Goal: Answer question/provide support: Share knowledge or assist other users

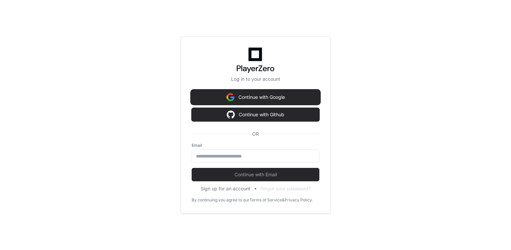
click at [231, 95] on img at bounding box center [231, 96] width 8 height 13
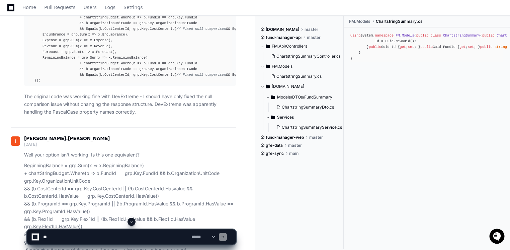
scroll to position [3187, 0]
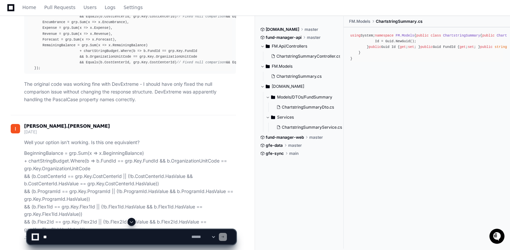
click at [71, 235] on textarea at bounding box center [116, 236] width 148 height 15
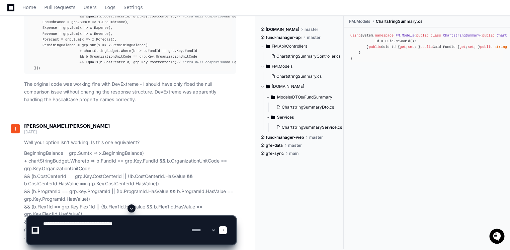
paste textarea "**********"
type textarea "**********"
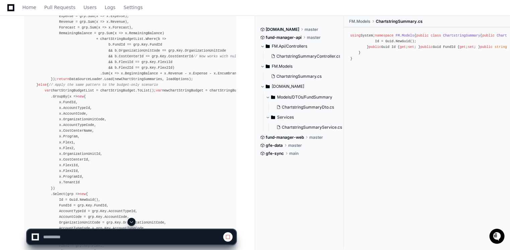
scroll to position [4571, 0]
click at [124, 56] on div "public async Task<LoadResult> GetNonSponsoredFundsDetails ( Guid userId, NonSpo…" at bounding box center [130, 36] width 204 height 596
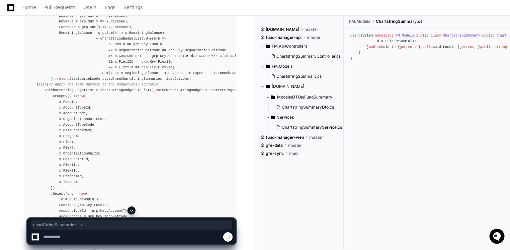
copy div "chartStringSummariesList"
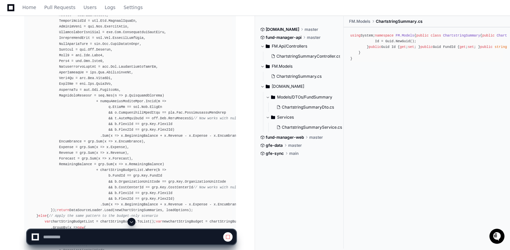
scroll to position [4418, 0]
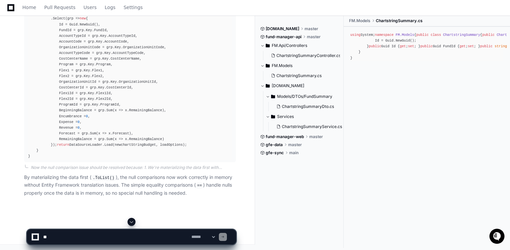
scroll to position [5099, 0]
click at [93, 233] on textarea at bounding box center [116, 236] width 148 height 15
paste textarea "**********"
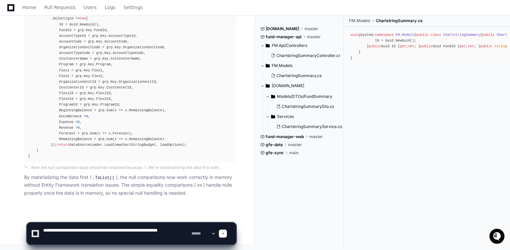
type textarea "**********"
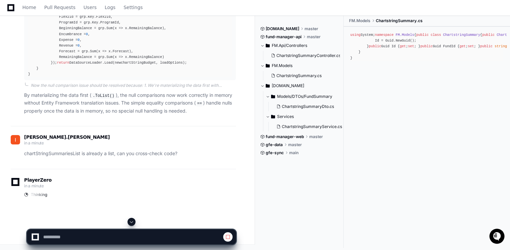
scroll to position [5180, 0]
click at [304, 129] on button "ChartstringSummaryService.cs" at bounding box center [308, 126] width 68 height 9
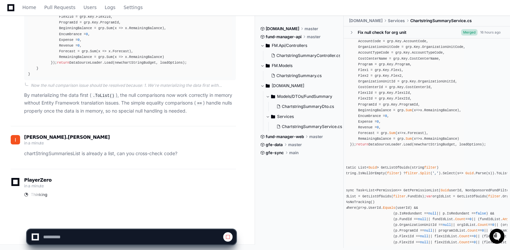
scroll to position [5175, 0]
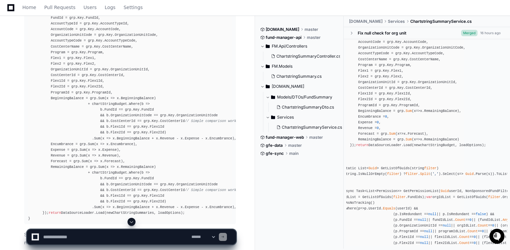
click at [120, 237] on textarea at bounding box center [116, 236] width 148 height 15
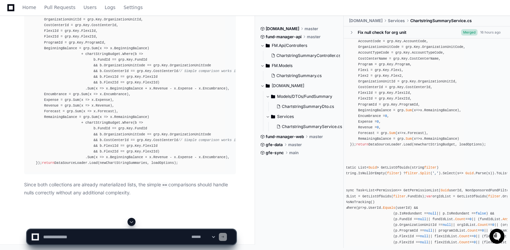
scroll to position [5635, 0]
click at [149, 239] on textarea at bounding box center [116, 236] width 148 height 15
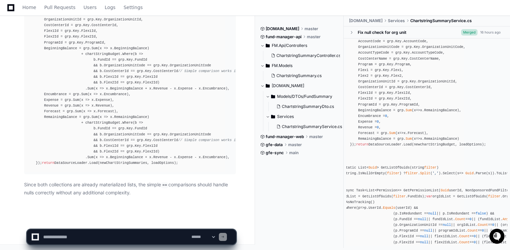
click at [149, 239] on textarea at bounding box center [116, 236] width 148 height 15
click at [103, 236] on textarea at bounding box center [116, 236] width 148 height 15
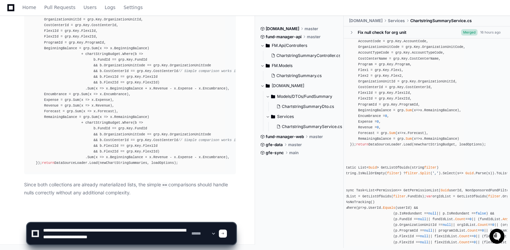
type textarea "**********"
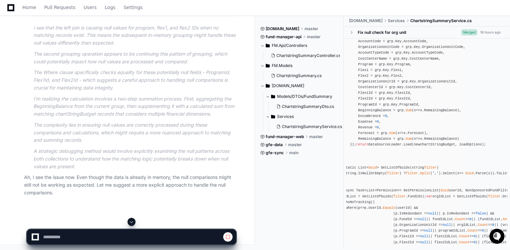
scroll to position [5845, 0]
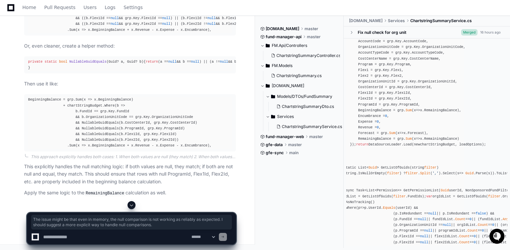
scroll to position [6165, 0]
click at [120, 240] on textarea at bounding box center [116, 236] width 148 height 15
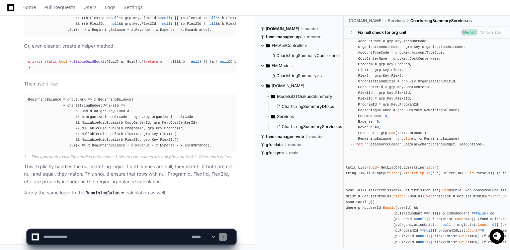
click at [168, 183] on p "This explicitly handles the null matching logic: if both values are null, they …" at bounding box center [130, 174] width 212 height 23
click at [110, 238] on textarea at bounding box center [116, 236] width 148 height 15
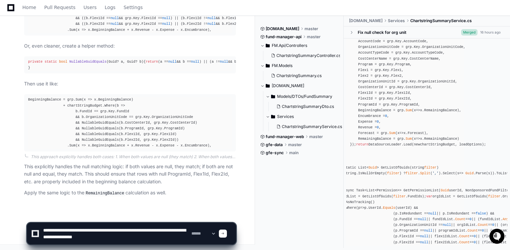
type textarea "**********"
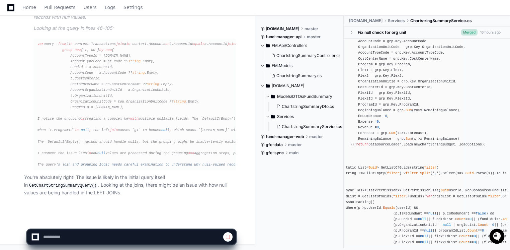
scroll to position [6446, 0]
click at [146, 186] on p "You're absolutely right! The issue is likely in the initial query itself in Get…" at bounding box center [130, 184] width 212 height 23
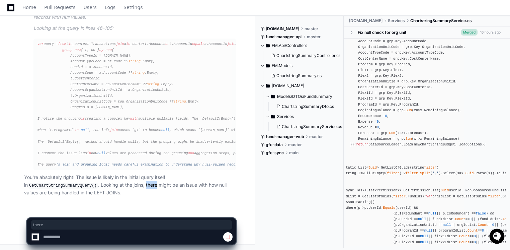
click at [146, 186] on p "You're absolutely right! The issue is likely in the initial query itself in Get…" at bounding box center [130, 184] width 212 height 23
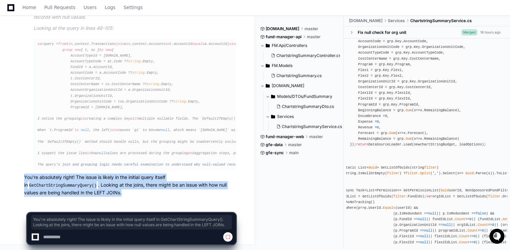
drag, startPoint x: 146, startPoint y: 186, endPoint x: 185, endPoint y: 196, distance: 40.0
click at [185, 196] on p "You're absolutely right! The issue is likely in the initial query itself in Get…" at bounding box center [130, 184] width 212 height 23
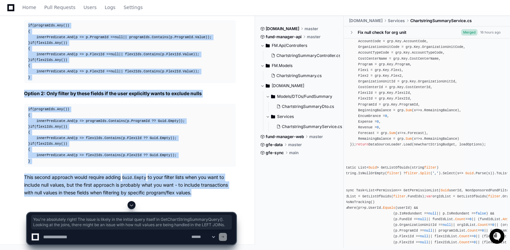
click at [226, 80] on div "if (programIds.Any()) { innerPredicate.And(p => p.ProgramId == null || programI…" at bounding box center [130, 51] width 204 height 57
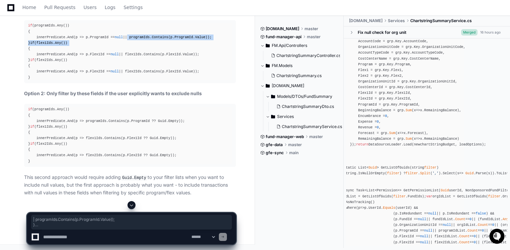
drag, startPoint x: 121, startPoint y: 132, endPoint x: 90, endPoint y: 147, distance: 34.0
click at [90, 80] on div "if (programIds.Any()) { innerPredicate.And(p => p.ProgramId == null || programI…" at bounding box center [130, 51] width 204 height 57
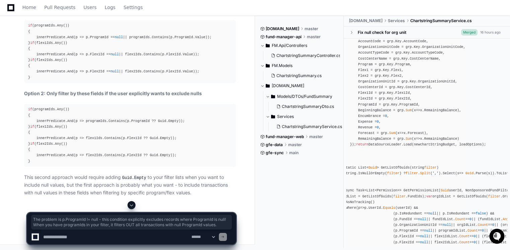
scroll to position [6366, 0]
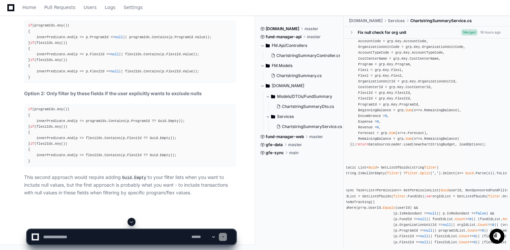
click at [74, 139] on article "Yes! I found the issue. It's in the AddWhereConditions method on lines 422-433.…" at bounding box center [130, 21] width 212 height 349
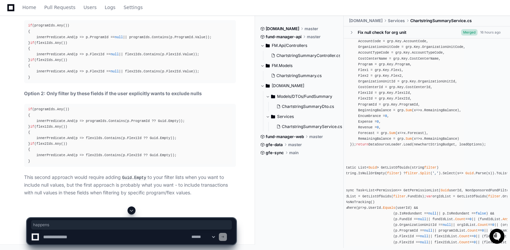
click at [74, 139] on article "Yes! I found the issue. It's in the AddWhereConditions method on lines 422-433.…" at bounding box center [130, 21] width 212 height 349
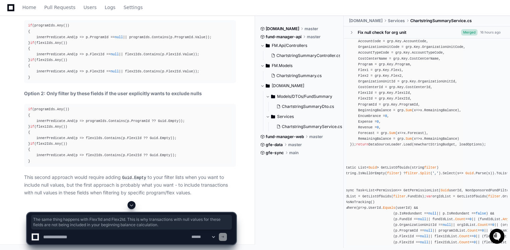
scroll to position [6280, 0]
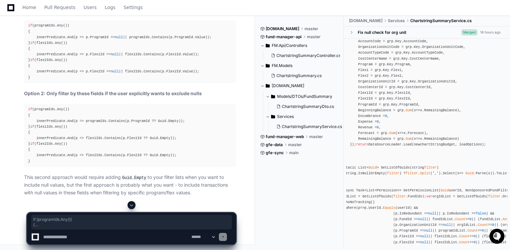
drag, startPoint x: 27, startPoint y: 100, endPoint x: 37, endPoint y: 164, distance: 64.8
click at [37, 83] on pre "if (programIds.Any()) { innerPredicate.And(p => p.ProgramId == null || programI…" at bounding box center [130, 51] width 212 height 63
copy div "if (programIds.Any()) { innerPredicate.And(p => p.ProgramId == null || programI…"
